Goal: Task Accomplishment & Management: Use online tool/utility

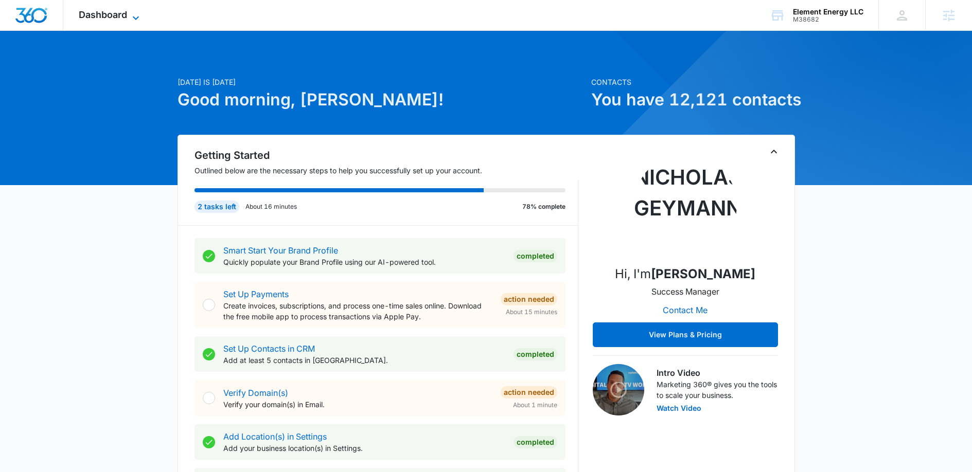
click at [131, 15] on icon at bounding box center [136, 18] width 12 height 12
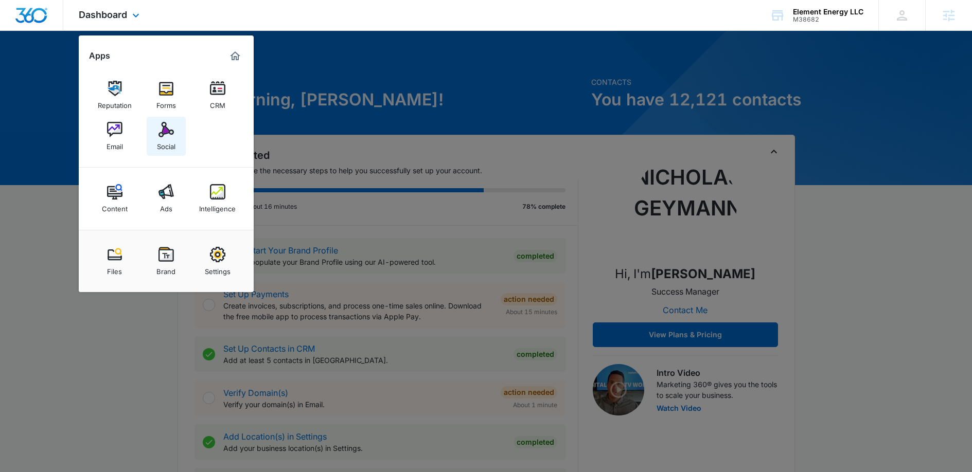
click at [163, 143] on div "Social" at bounding box center [166, 143] width 19 height 13
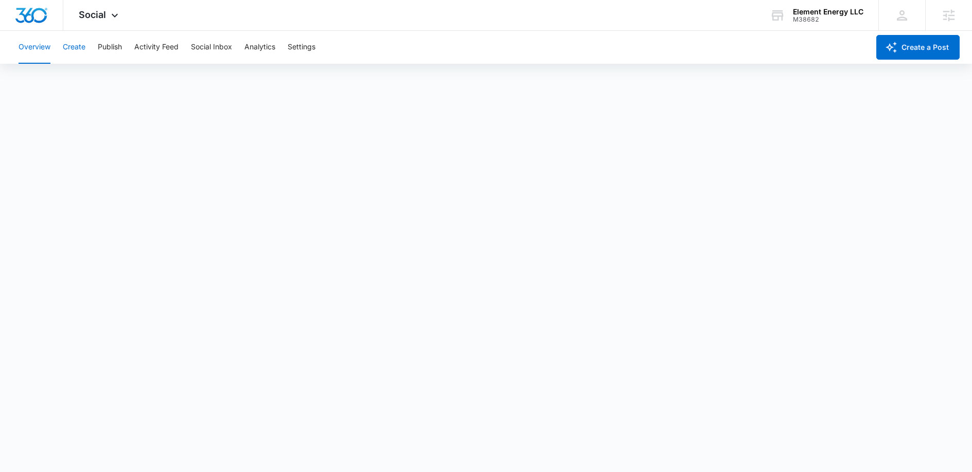
click at [77, 48] on button "Create" at bounding box center [74, 47] width 23 height 33
click at [106, 78] on button "Approvals" at bounding box center [100, 78] width 34 height 29
